Goal: Find specific page/section: Find specific page/section

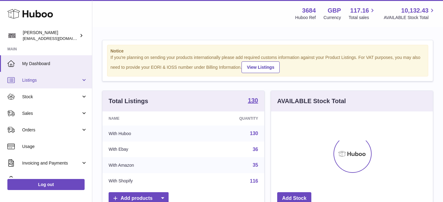
scroll to position [96, 162]
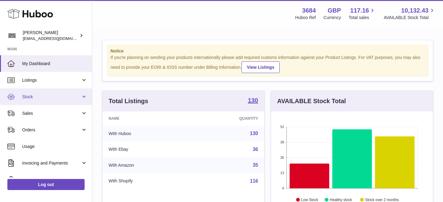
click at [61, 93] on link "Stock" at bounding box center [46, 97] width 92 height 17
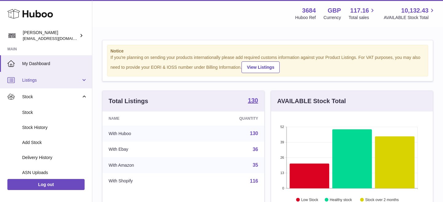
click at [47, 78] on span "Listings" at bounding box center [51, 80] width 59 height 6
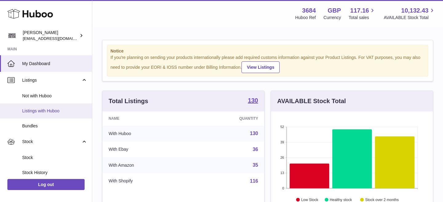
click at [39, 109] on span "Listings with Huboo" at bounding box center [54, 111] width 65 height 6
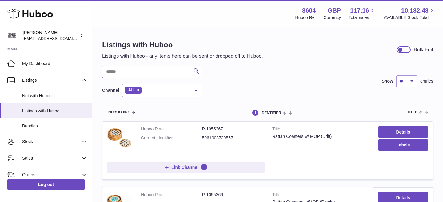
click at [148, 72] on input "text" at bounding box center [152, 72] width 100 height 12
type input "*****"
